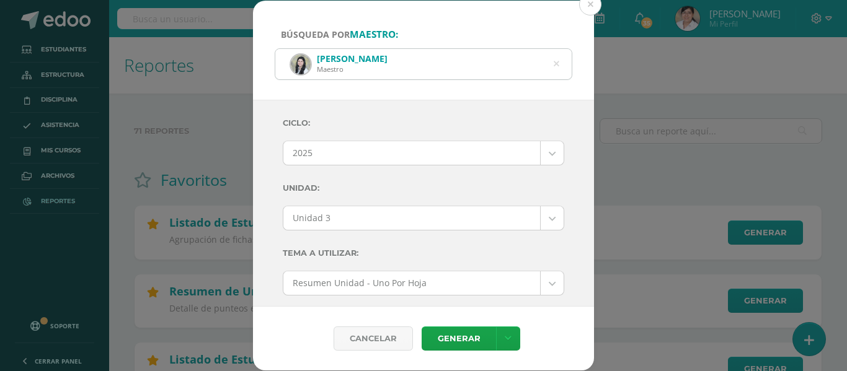
select select "Unidad 3"
click at [553, 60] on div "[PERSON_NAME] Maestro" at bounding box center [423, 64] width 296 height 30
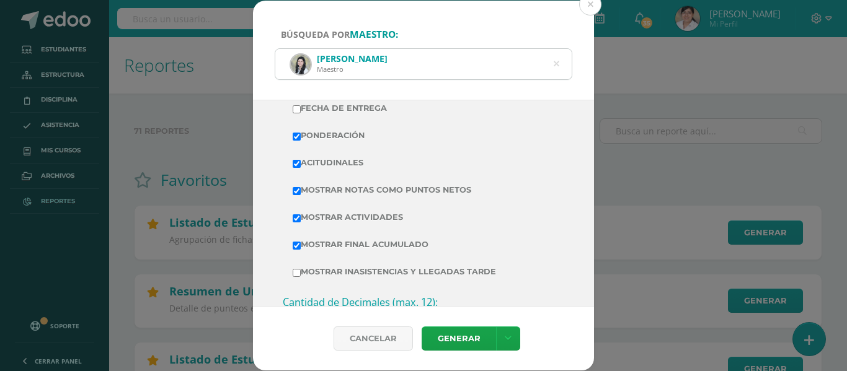
click at [548, 65] on div "[PERSON_NAME] Maestro" at bounding box center [423, 64] width 296 height 30
click at [555, 64] on icon at bounding box center [557, 64] width 6 height 32
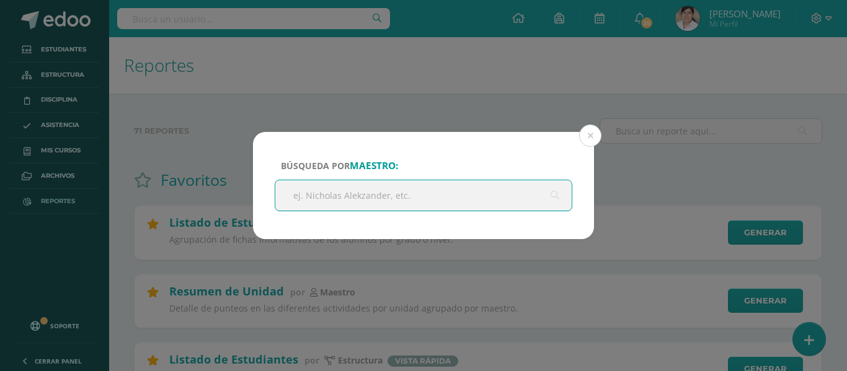
click at [366, 200] on input "text" at bounding box center [423, 195] width 296 height 30
type input "[PERSON_NAME]"
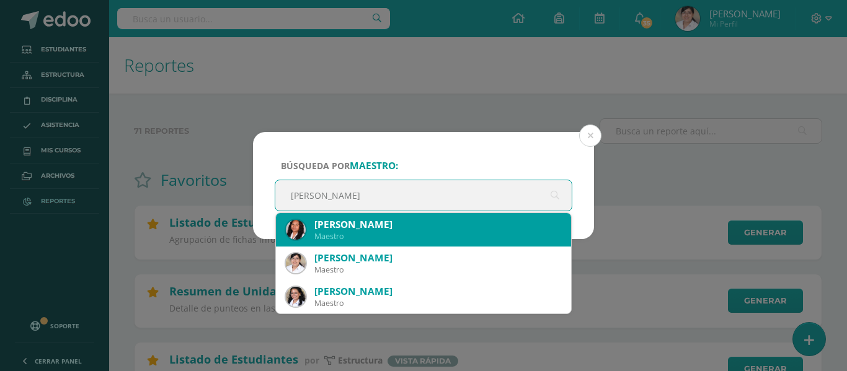
click at [370, 226] on div "[PERSON_NAME]" at bounding box center [437, 224] width 247 height 13
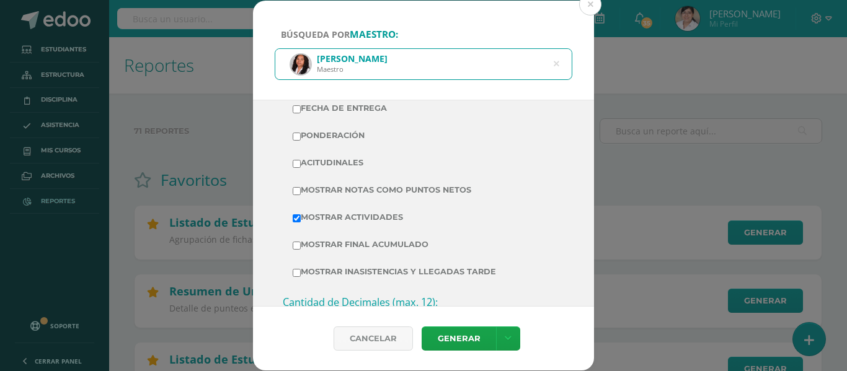
click at [291, 133] on td "Ponderación" at bounding box center [424, 135] width 282 height 27
click at [305, 141] on label "Ponderación" at bounding box center [424, 135] width 262 height 17
click at [301, 141] on input "Ponderación" at bounding box center [297, 137] width 8 height 8
checkbox input "true"
click at [316, 164] on label "Acitudinales" at bounding box center [424, 162] width 262 height 17
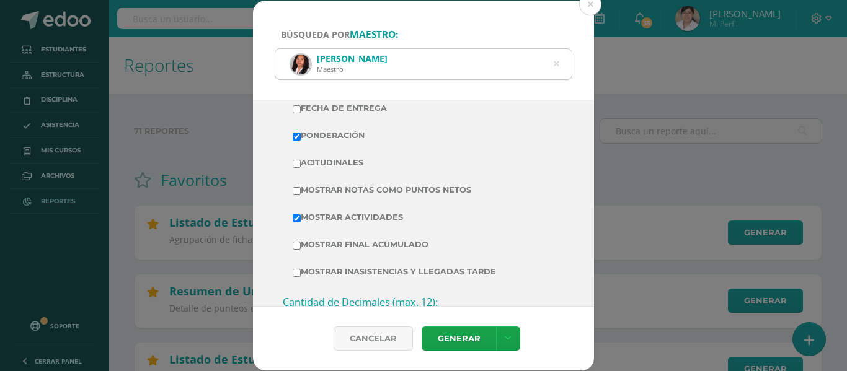
click at [301, 164] on input "Acitudinales" at bounding box center [297, 164] width 8 height 8
checkbox input "true"
click at [316, 185] on label "Mostrar Notas Como Puntos Netos" at bounding box center [424, 190] width 262 height 17
click at [301, 187] on input "Mostrar Notas Como Puntos Netos" at bounding box center [297, 191] width 8 height 8
checkbox input "true"
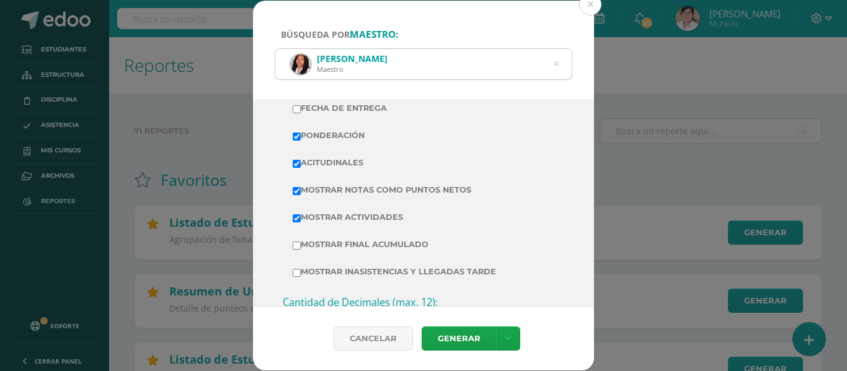
click at [320, 249] on label "Mostrar Final Acumulado" at bounding box center [424, 244] width 262 height 17
click at [301, 249] on input "Mostrar Final Acumulado" at bounding box center [297, 246] width 8 height 8
checkbox input "true"
click at [359, 278] on label "Mostrar inasistencias y llegadas tarde" at bounding box center [424, 272] width 262 height 17
click at [301, 277] on input "Mostrar inasistencias y llegadas tarde" at bounding box center [297, 273] width 8 height 8
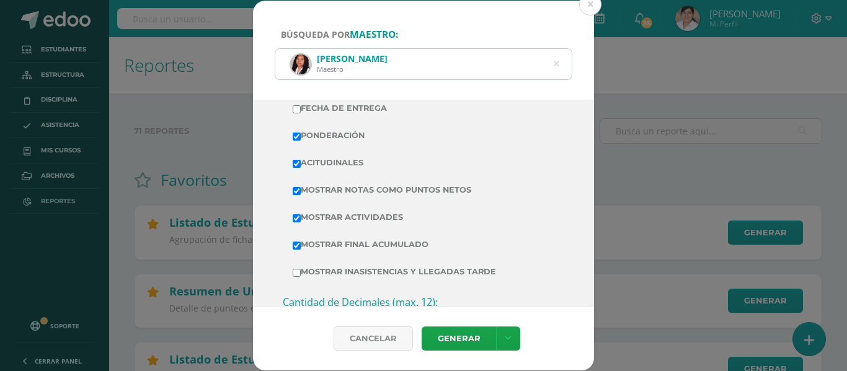
checkbox input "true"
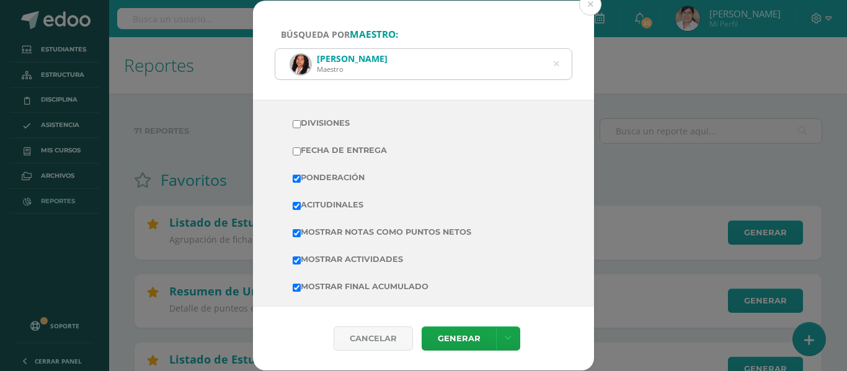
scroll to position [248, 0]
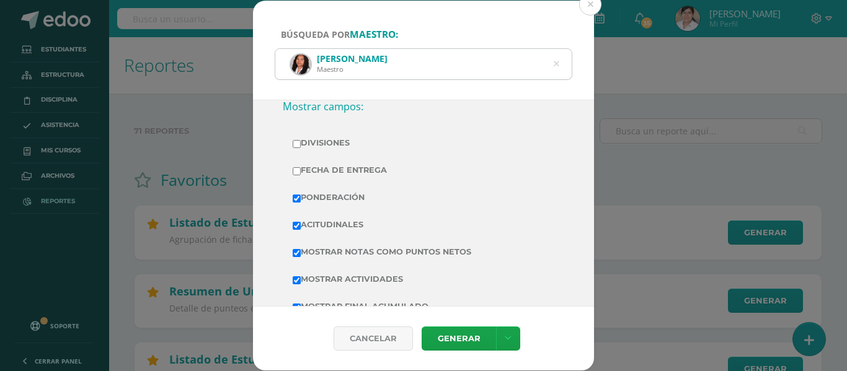
click at [357, 168] on label "Fecha de Entrega" at bounding box center [424, 170] width 262 height 17
click at [301, 168] on input "Fecha de Entrega" at bounding box center [297, 171] width 8 height 8
checkbox input "true"
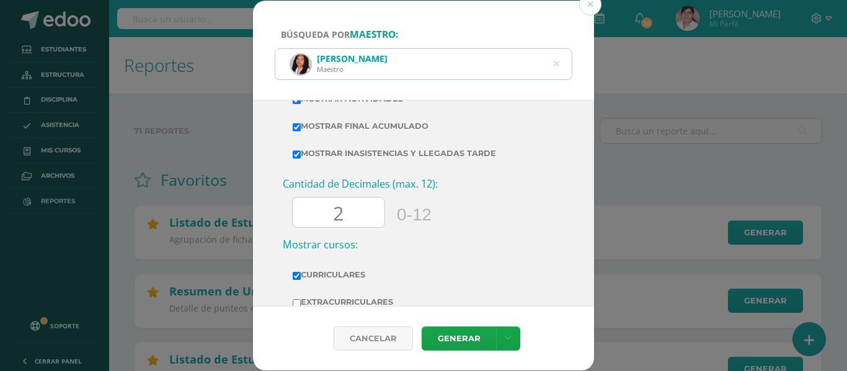
scroll to position [434, 0]
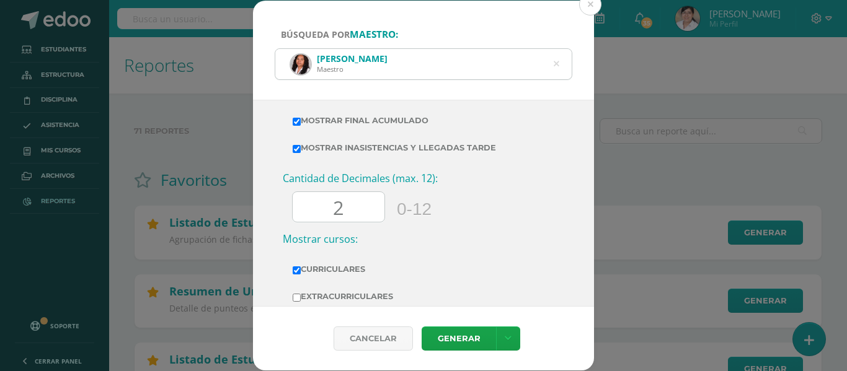
click at [346, 142] on label "Mostrar inasistencias y llegadas tarde" at bounding box center [424, 148] width 262 height 17
click at [301, 145] on input "Mostrar inasistencias y llegadas tarde" at bounding box center [297, 149] width 8 height 8
checkbox input "false"
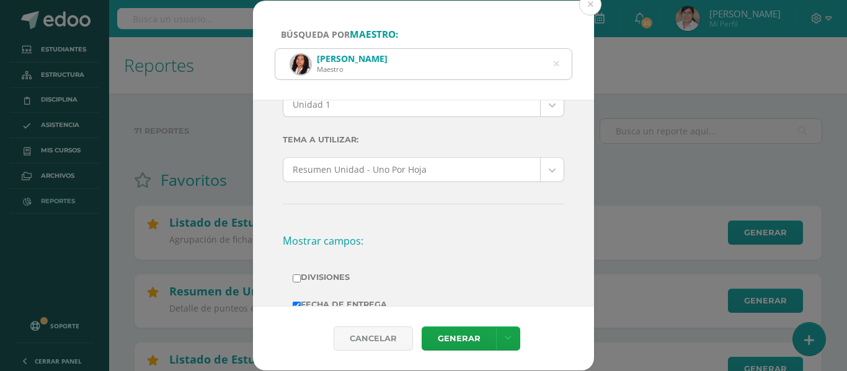
scroll to position [0, 0]
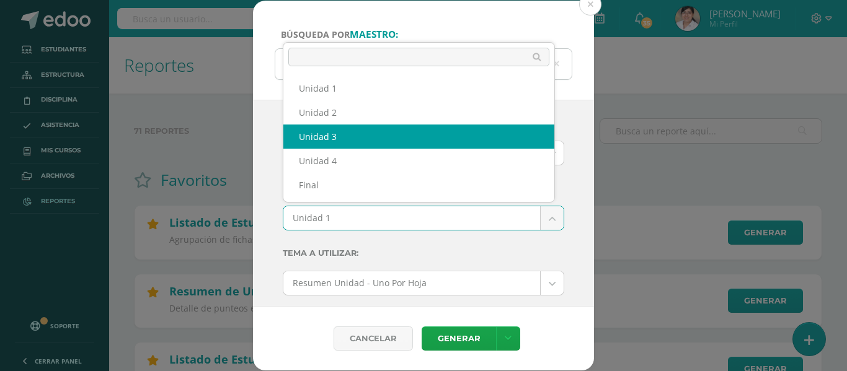
select select "Unidad 3"
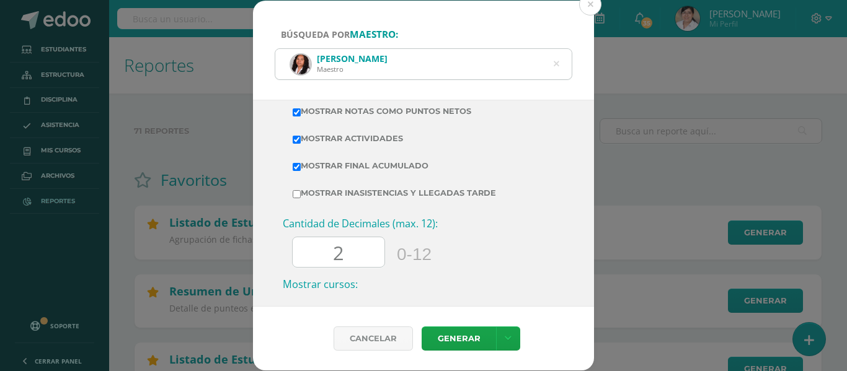
scroll to position [434, 0]
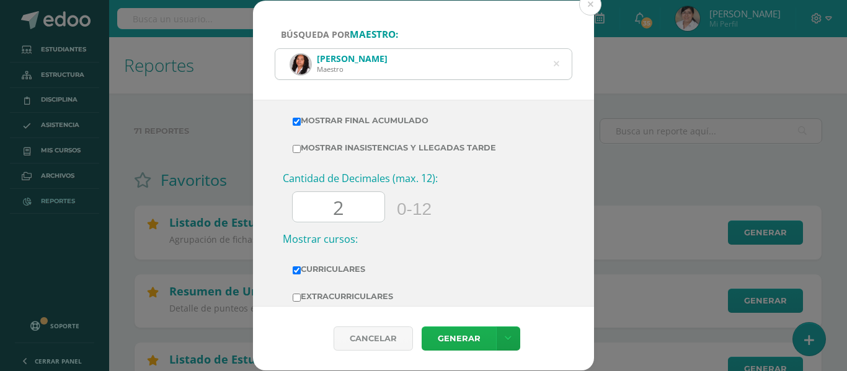
click at [453, 335] on link "Generar" at bounding box center [459, 339] width 74 height 24
click at [558, 68] on icon at bounding box center [557, 64] width 6 height 32
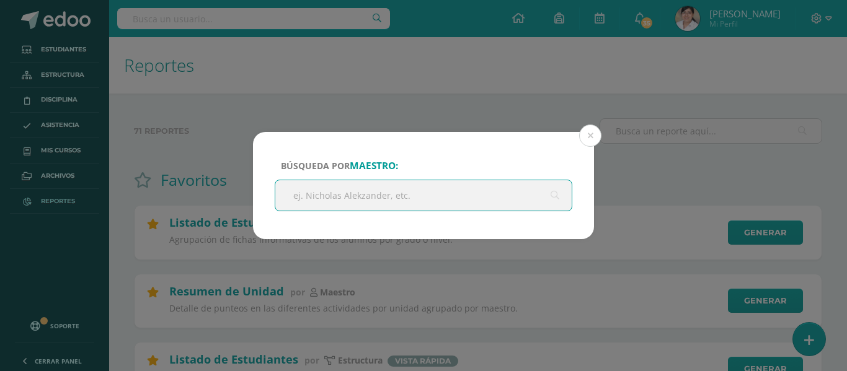
click at [419, 193] on input "text" at bounding box center [423, 195] width 296 height 30
type input "dia"
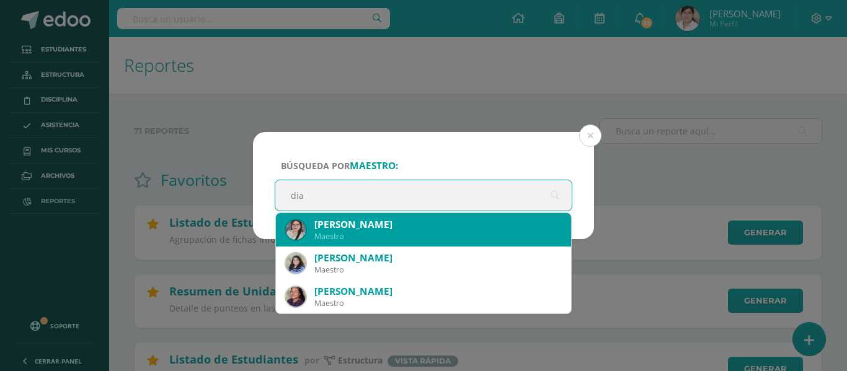
click at [432, 244] on div "[PERSON_NAME]" at bounding box center [423, 229] width 275 height 33
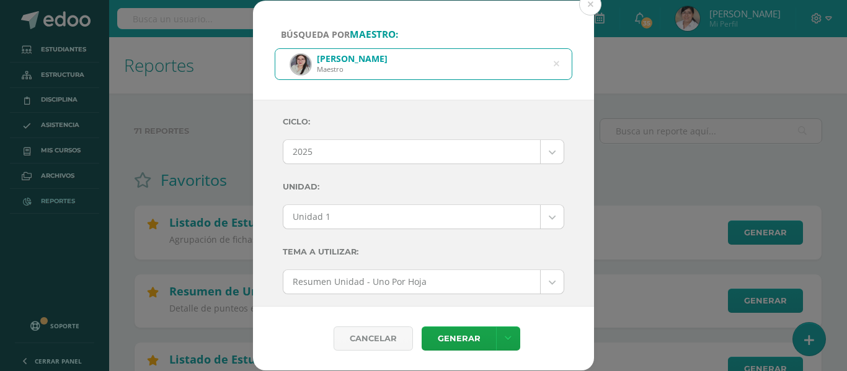
scroll to position [0, 0]
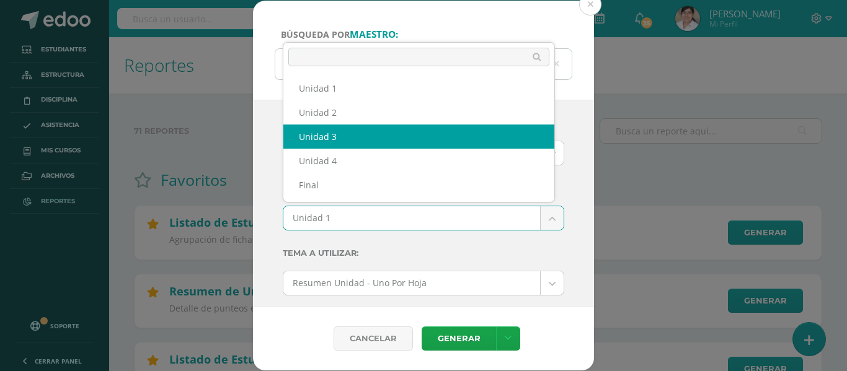
select select "Unidad 3"
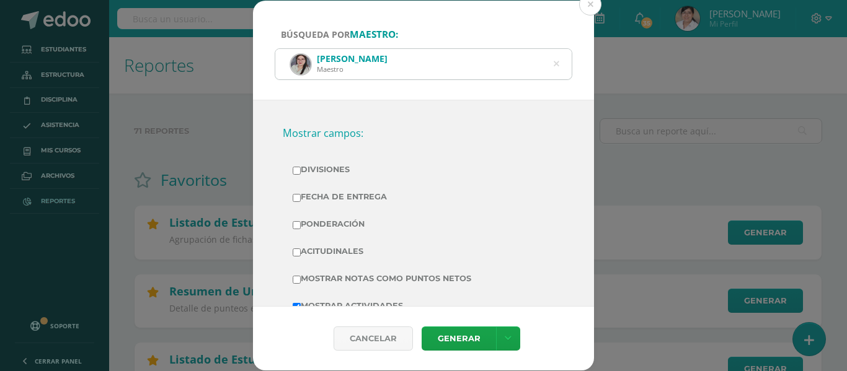
scroll to position [248, 0]
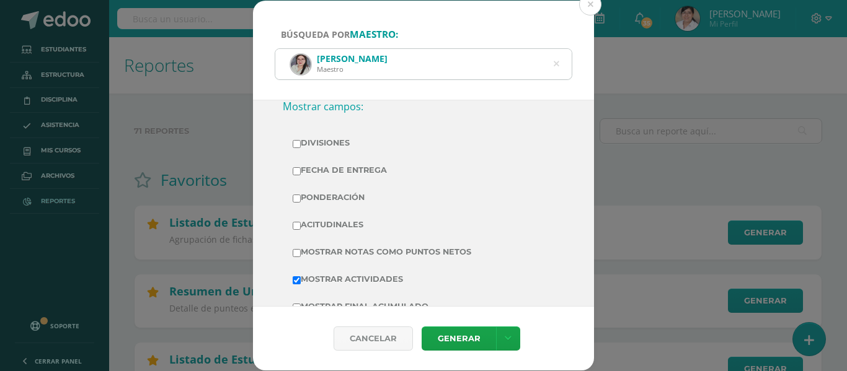
click at [343, 171] on label "Fecha de Entrega" at bounding box center [424, 170] width 262 height 17
click at [301, 171] on input "Fecha de Entrega" at bounding box center [297, 171] width 8 height 8
checkbox input "true"
click at [333, 200] on label "Ponderación" at bounding box center [424, 197] width 262 height 17
click at [301, 200] on input "Ponderación" at bounding box center [297, 199] width 8 height 8
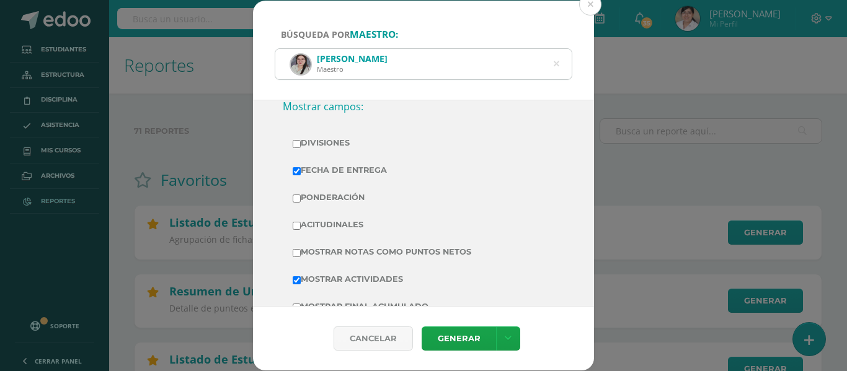
checkbox input "true"
click at [332, 249] on label "Mostrar Notas Como Puntos Netos" at bounding box center [424, 252] width 262 height 17
click at [301, 249] on input "Mostrar Notas Como Puntos Netos" at bounding box center [297, 253] width 8 height 8
checkbox input "true"
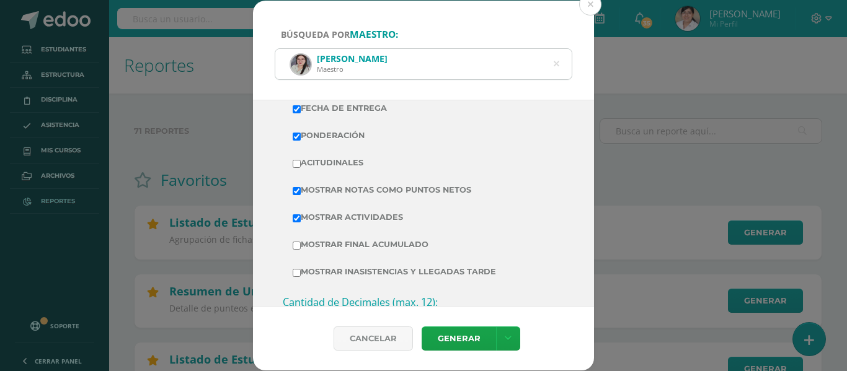
click at [344, 239] on label "Mostrar Final Acumulado" at bounding box center [424, 244] width 262 height 17
click at [301, 242] on input "Mostrar Final Acumulado" at bounding box center [297, 246] width 8 height 8
checkbox input "true"
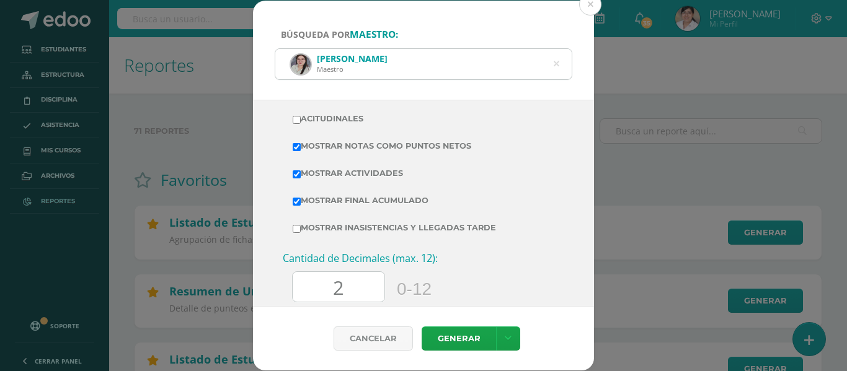
scroll to position [486, 0]
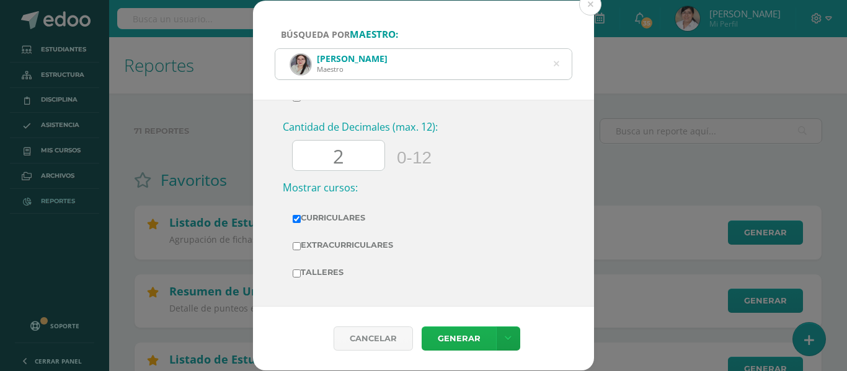
click at [463, 339] on link "Generar" at bounding box center [459, 339] width 74 height 24
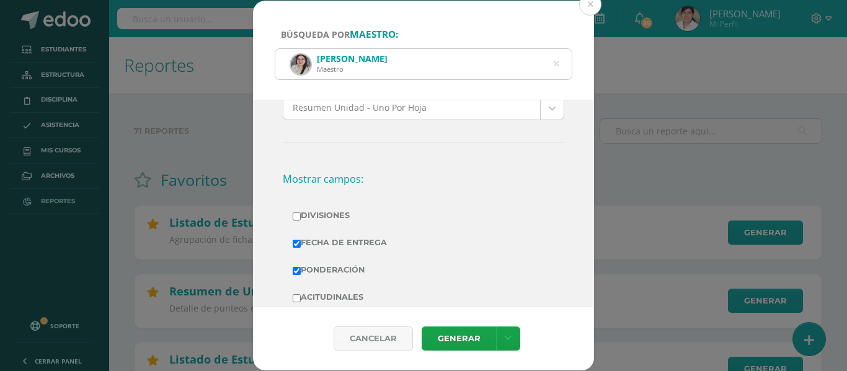
scroll to position [0, 0]
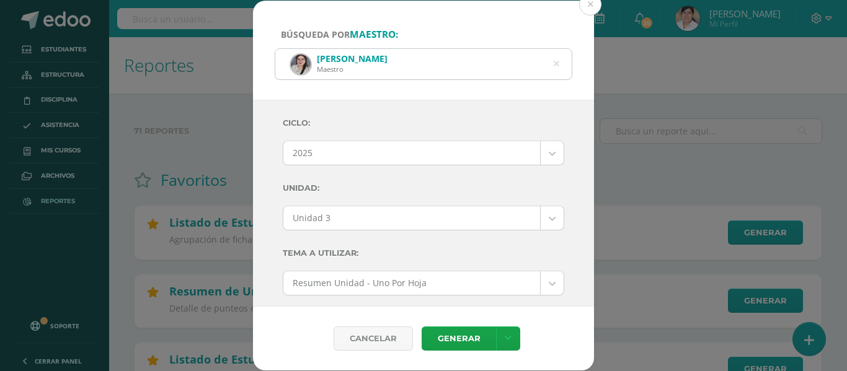
click at [559, 63] on icon at bounding box center [556, 64] width 26 height 26
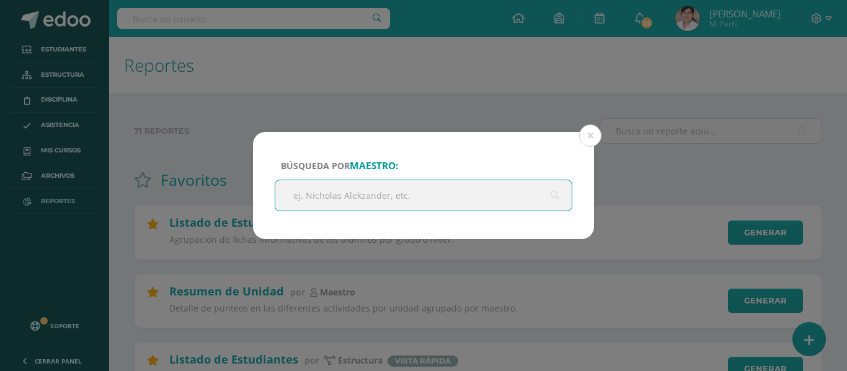
click at [445, 202] on input "text" at bounding box center [423, 195] width 296 height 30
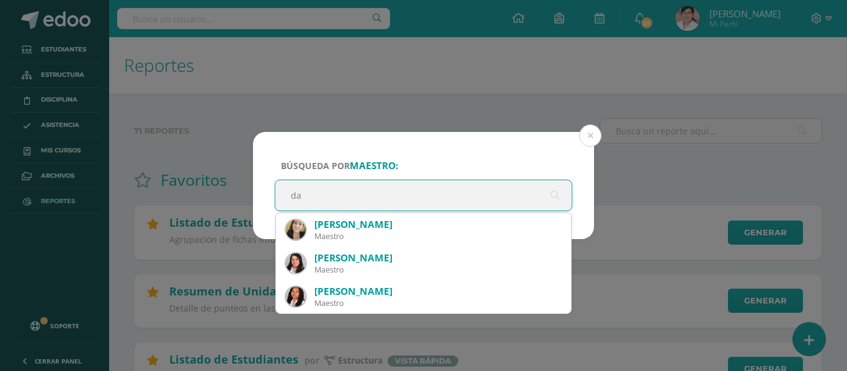
type input "d"
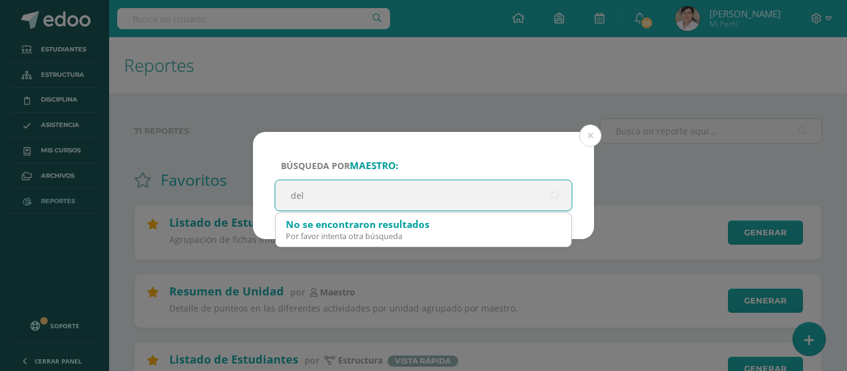
type input "delm"
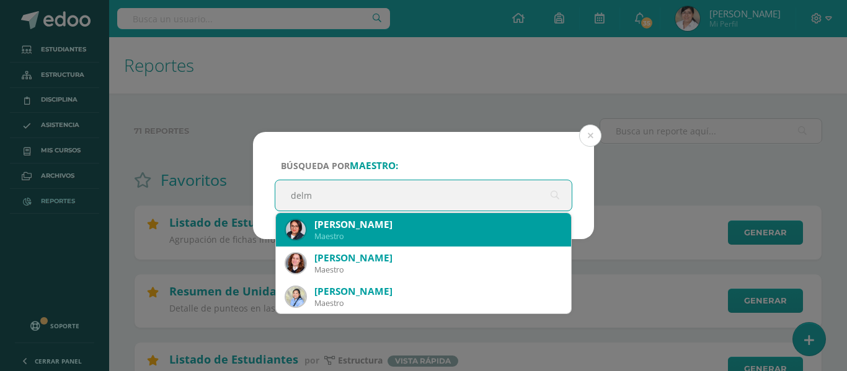
click at [424, 226] on div "[PERSON_NAME]" at bounding box center [437, 224] width 247 height 13
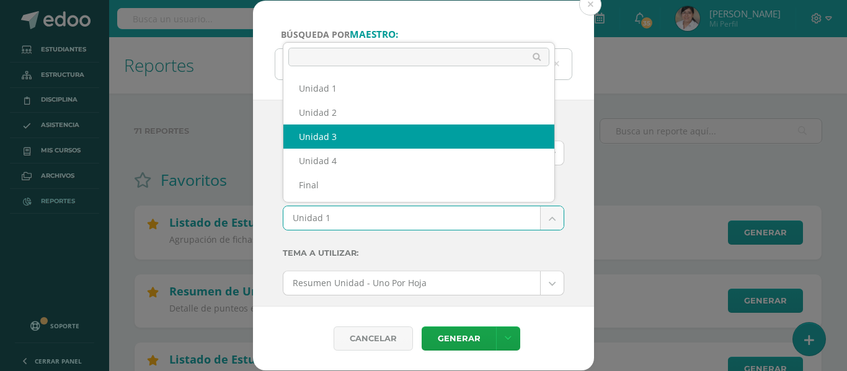
select select "Unidad 3"
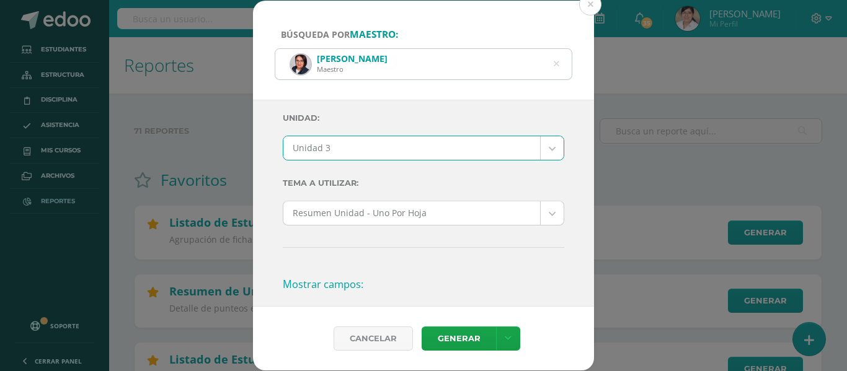
scroll to position [248, 0]
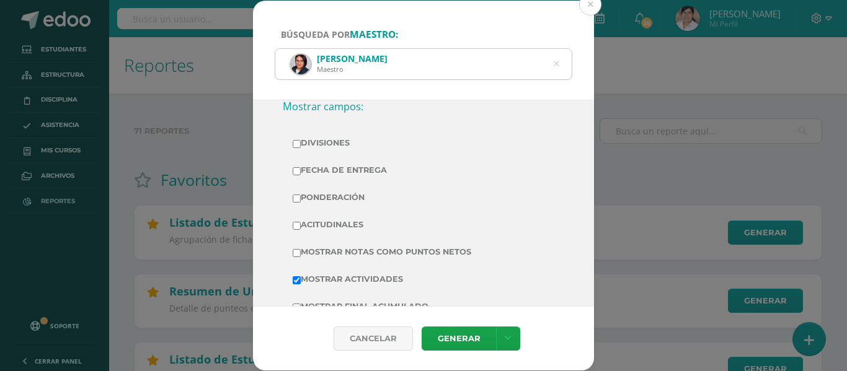
click at [317, 192] on label "Ponderación" at bounding box center [424, 197] width 262 height 17
click at [301, 195] on input "Ponderación" at bounding box center [297, 199] width 8 height 8
checkbox input "true"
click at [352, 254] on label "Mostrar Notas Como Puntos Netos" at bounding box center [424, 252] width 262 height 17
click at [301, 254] on input "Mostrar Notas Como Puntos Netos" at bounding box center [297, 253] width 8 height 8
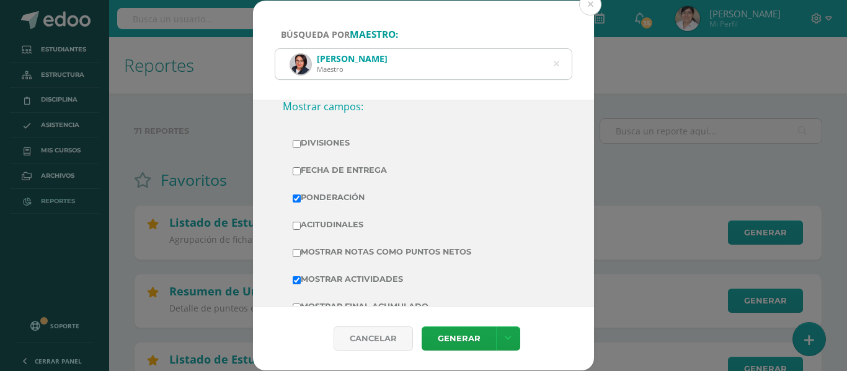
checkbox input "true"
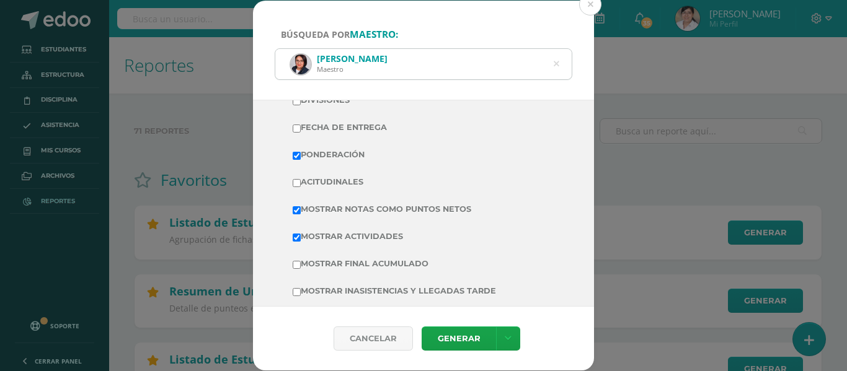
scroll to position [310, 0]
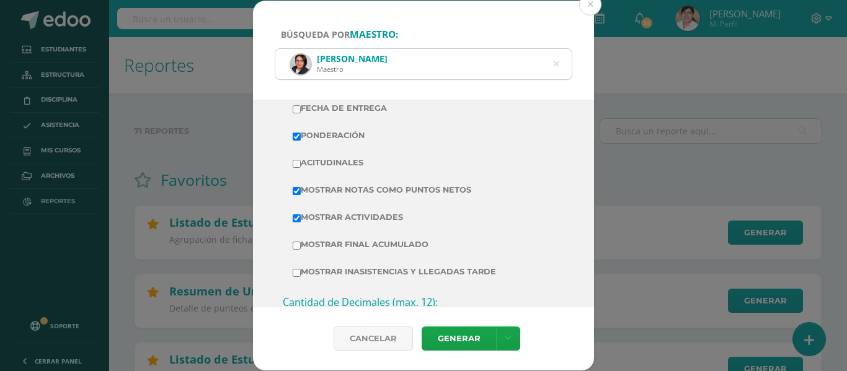
click at [368, 251] on label "Mostrar Final Acumulado" at bounding box center [424, 244] width 262 height 17
click at [301, 250] on input "Mostrar Final Acumulado" at bounding box center [297, 246] width 8 height 8
checkbox input "true"
click at [453, 336] on link "Generar" at bounding box center [459, 339] width 74 height 24
click at [554, 65] on icon at bounding box center [557, 64] width 32 height 6
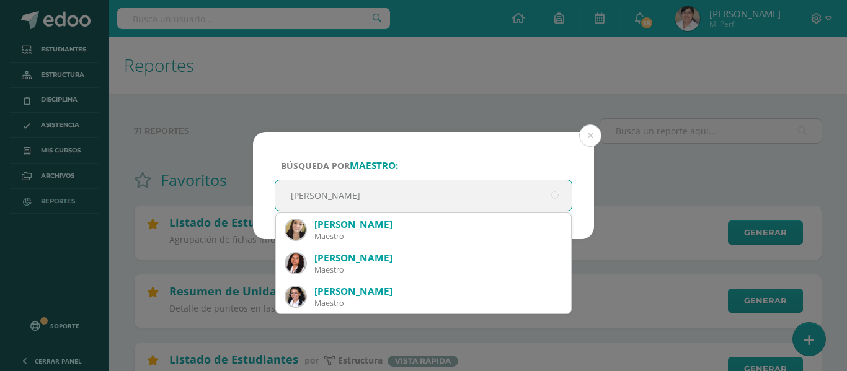
type input "[PERSON_NAME]"
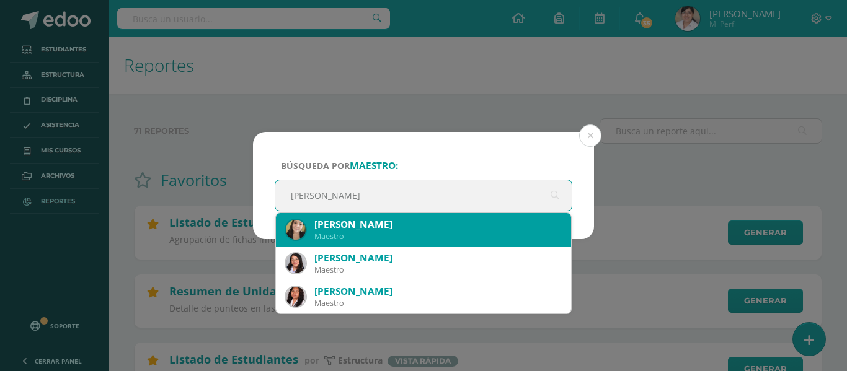
click at [441, 224] on div "[PERSON_NAME]" at bounding box center [437, 224] width 247 height 13
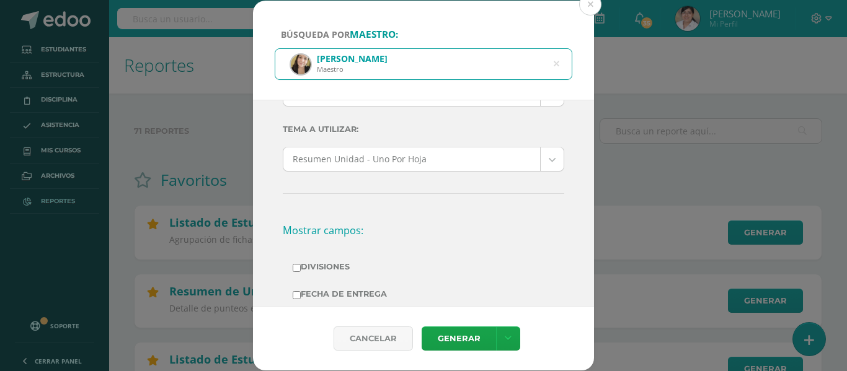
scroll to position [62, 0]
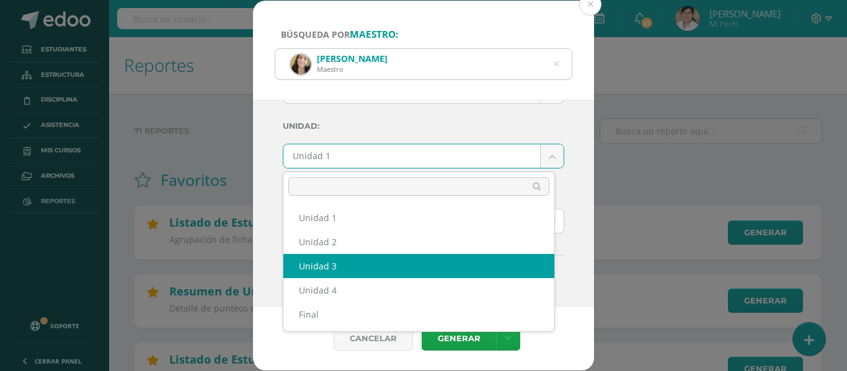
select select "Unidad 3"
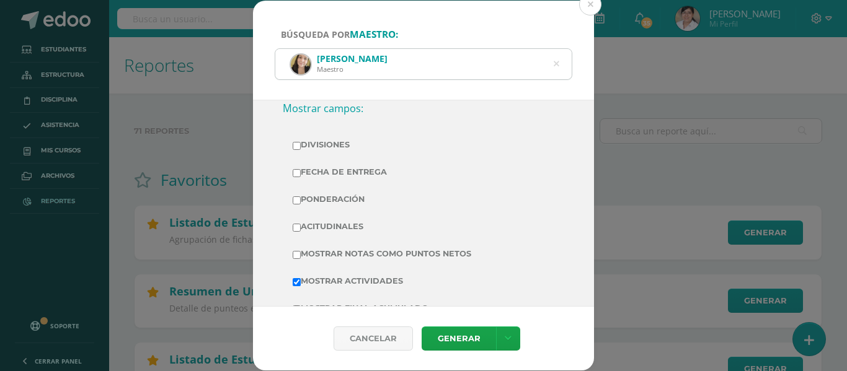
scroll to position [248, 0]
click at [321, 192] on label "Ponderación" at bounding box center [424, 197] width 262 height 17
click at [301, 195] on input "Ponderación" at bounding box center [297, 199] width 8 height 8
checkbox input "true"
click at [376, 248] on label "Mostrar Notas Como Puntos Netos" at bounding box center [424, 252] width 262 height 17
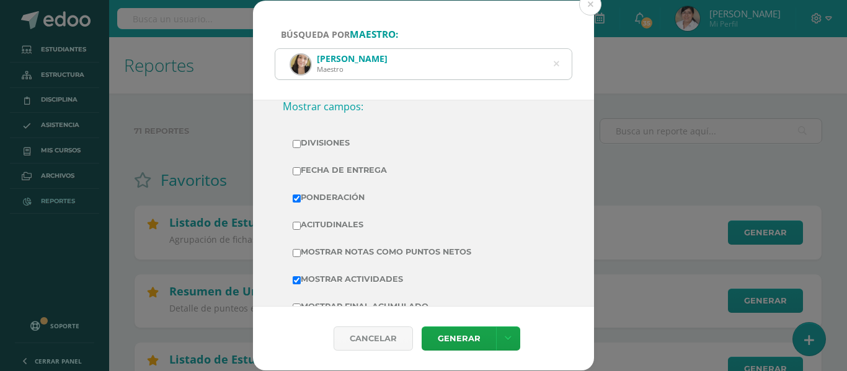
click at [301, 249] on input "Mostrar Notas Como Puntos Netos" at bounding box center [297, 253] width 8 height 8
checkbox input "true"
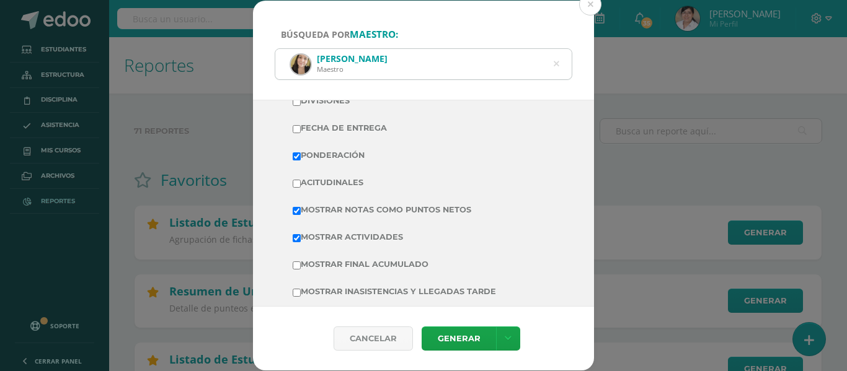
scroll to position [372, 0]
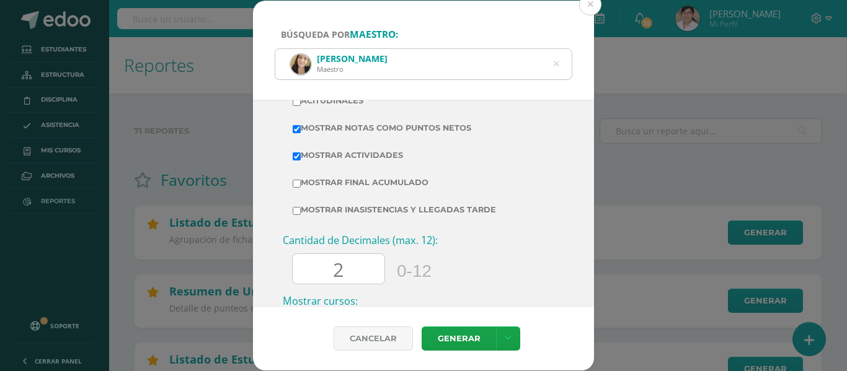
click at [360, 175] on label "Mostrar Final Acumulado" at bounding box center [424, 182] width 262 height 17
click at [301, 180] on input "Mostrar Final Acumulado" at bounding box center [297, 184] width 8 height 8
checkbox input "true"
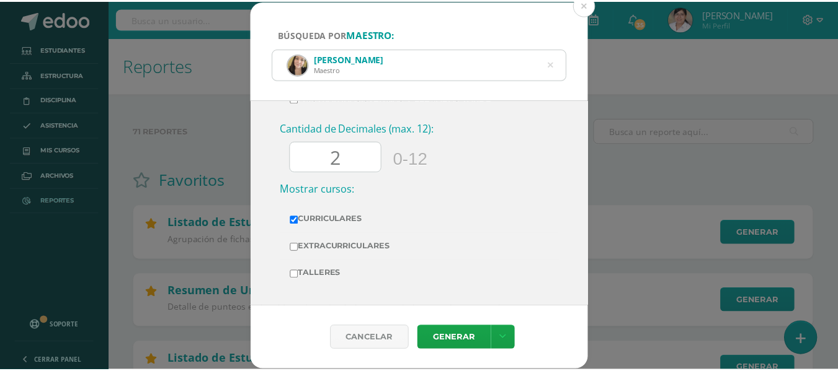
scroll to position [486, 0]
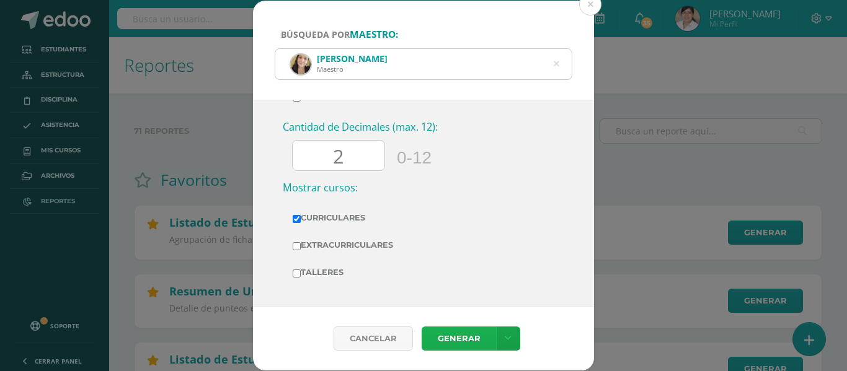
click at [453, 341] on link "Generar" at bounding box center [459, 339] width 74 height 24
click at [553, 61] on div "[PERSON_NAME]" at bounding box center [423, 64] width 296 height 30
click at [592, 7] on button at bounding box center [590, 4] width 22 height 22
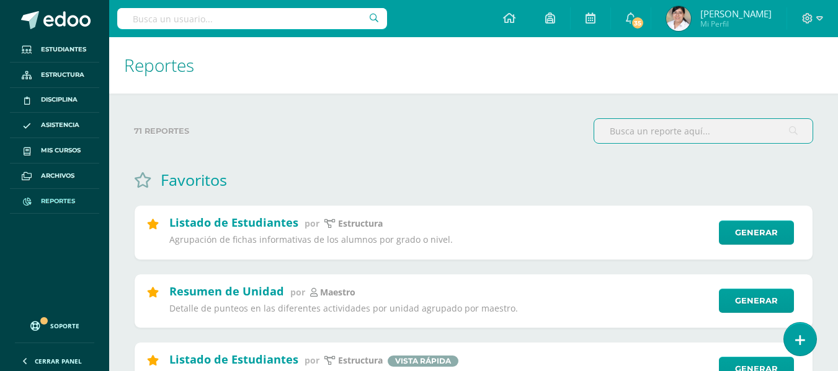
click at [675, 136] on input "text" at bounding box center [703, 131] width 218 height 24
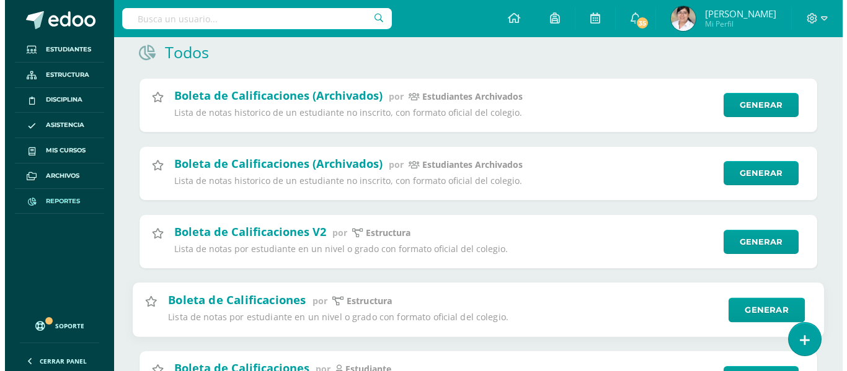
scroll to position [186, 0]
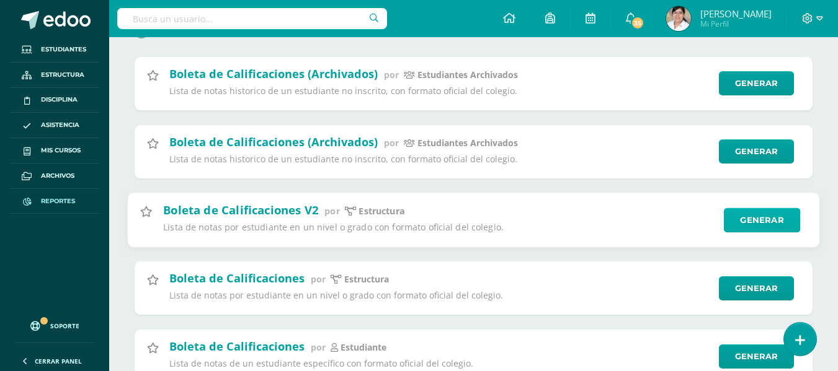
type input "BOLET"
click at [754, 222] on link "Generar" at bounding box center [762, 220] width 76 height 25
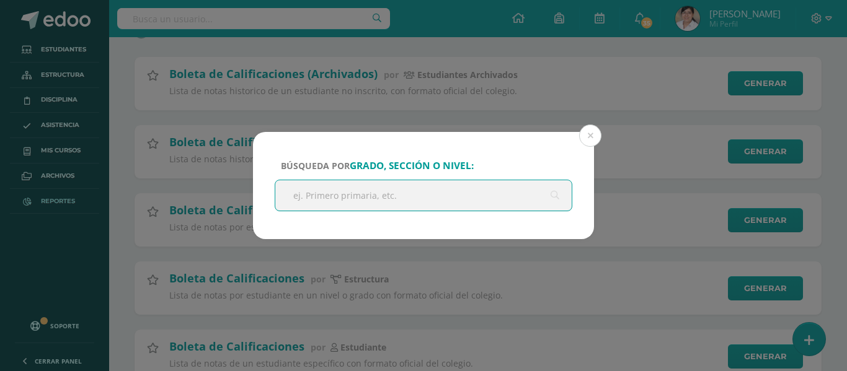
click at [451, 203] on input "text" at bounding box center [423, 195] width 296 height 30
type input "QUINTO"
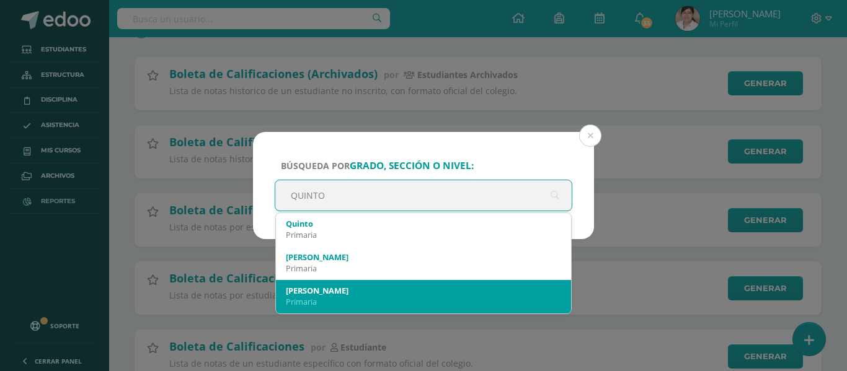
click at [357, 285] on div "[PERSON_NAME]" at bounding box center [423, 290] width 275 height 11
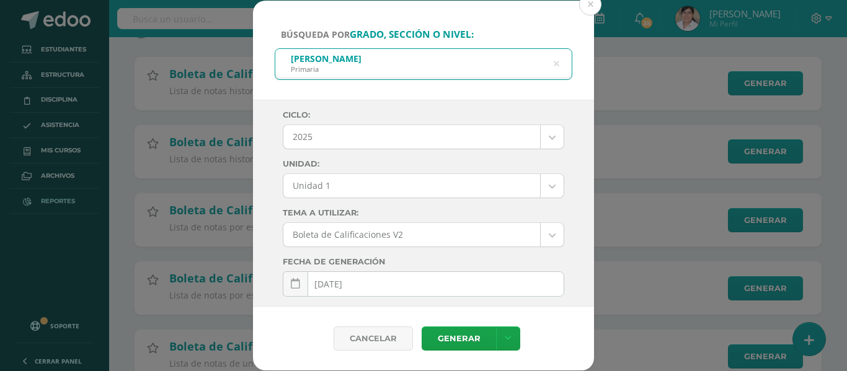
click at [547, 187] on body "Búsqueda por grado, sección o nivel: Quinto A Primaria QUINTO Ciclo: 2025 2025 …" at bounding box center [423, 153] width 847 height 678
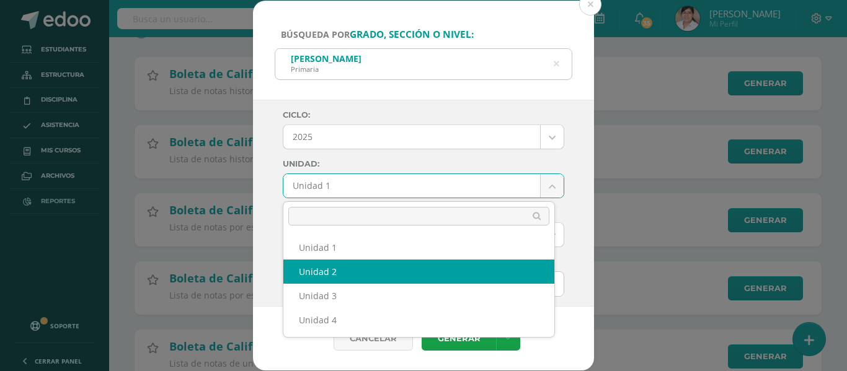
select select "Unidad 2"
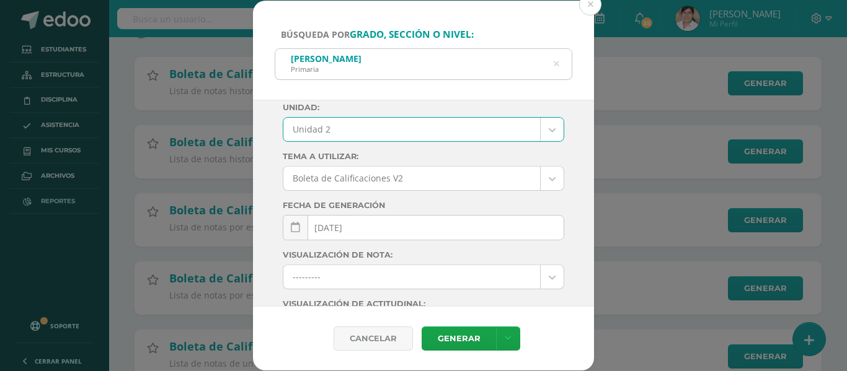
scroll to position [230, 0]
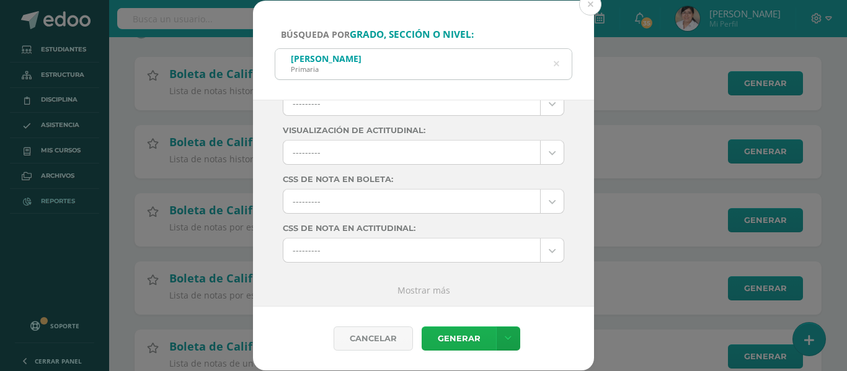
click at [464, 347] on link "Generar" at bounding box center [459, 339] width 74 height 24
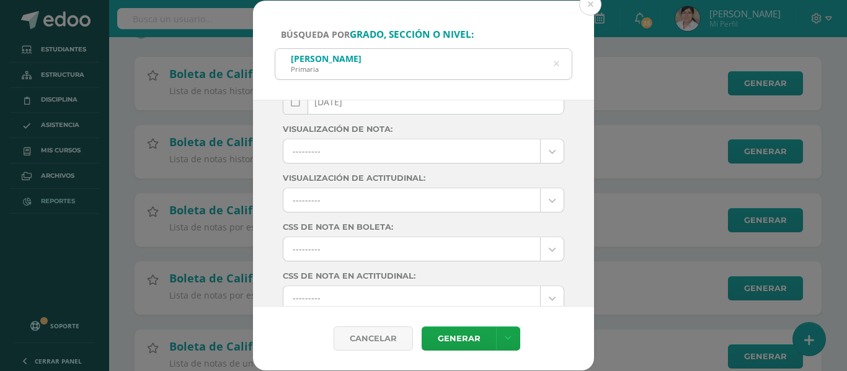
scroll to position [44, 0]
